Goal: Task Accomplishment & Management: Manage account settings

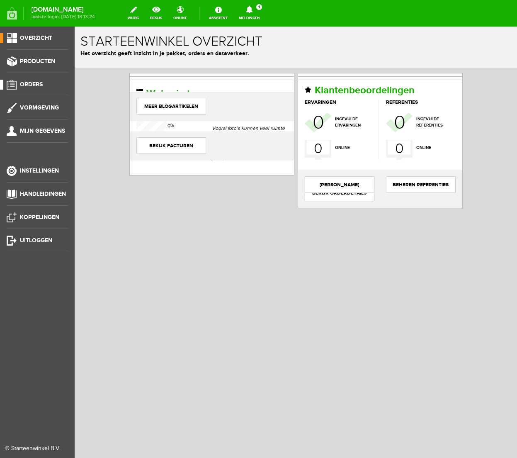
click at [28, 85] on span "Orders" at bounding box center [31, 84] width 23 height 7
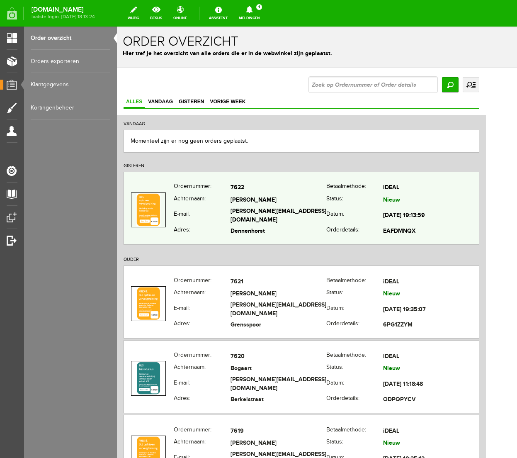
click at [213, 206] on th "Achternaam:" at bounding box center [202, 200] width 57 height 12
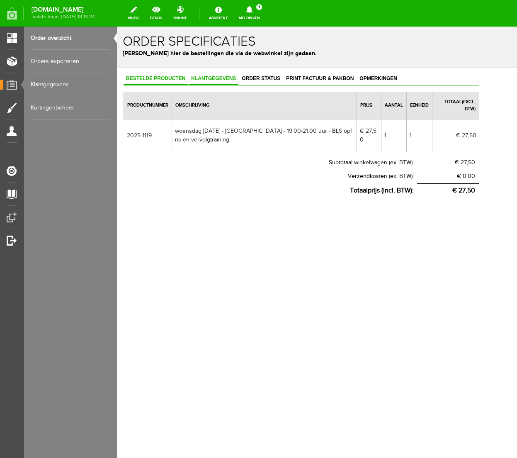
click at [233, 78] on span "Klantgegevens" at bounding box center [214, 78] width 50 height 6
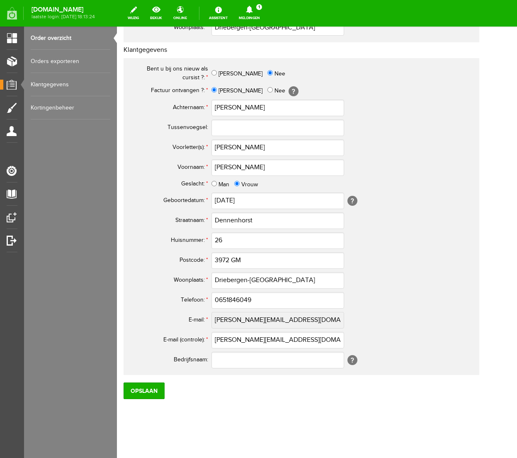
scroll to position [285, 0]
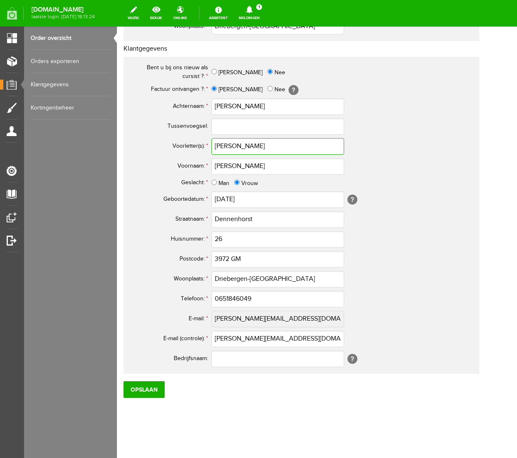
click at [236, 144] on input "[PERSON_NAME]" at bounding box center [277, 146] width 133 height 17
type input "S."
click at [223, 298] on input "0651846049" at bounding box center [277, 299] width 133 height 17
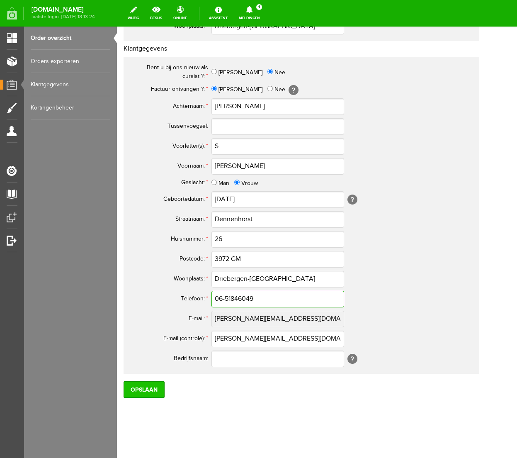
type input "06-51846049"
click at [145, 389] on input "Opslaan" at bounding box center [144, 389] width 41 height 17
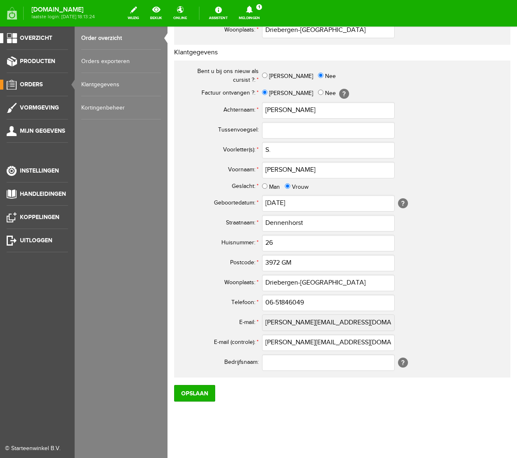
click at [34, 36] on span "Overzicht" at bounding box center [36, 37] width 32 height 7
